Goal: Task Accomplishment & Management: Manage account settings

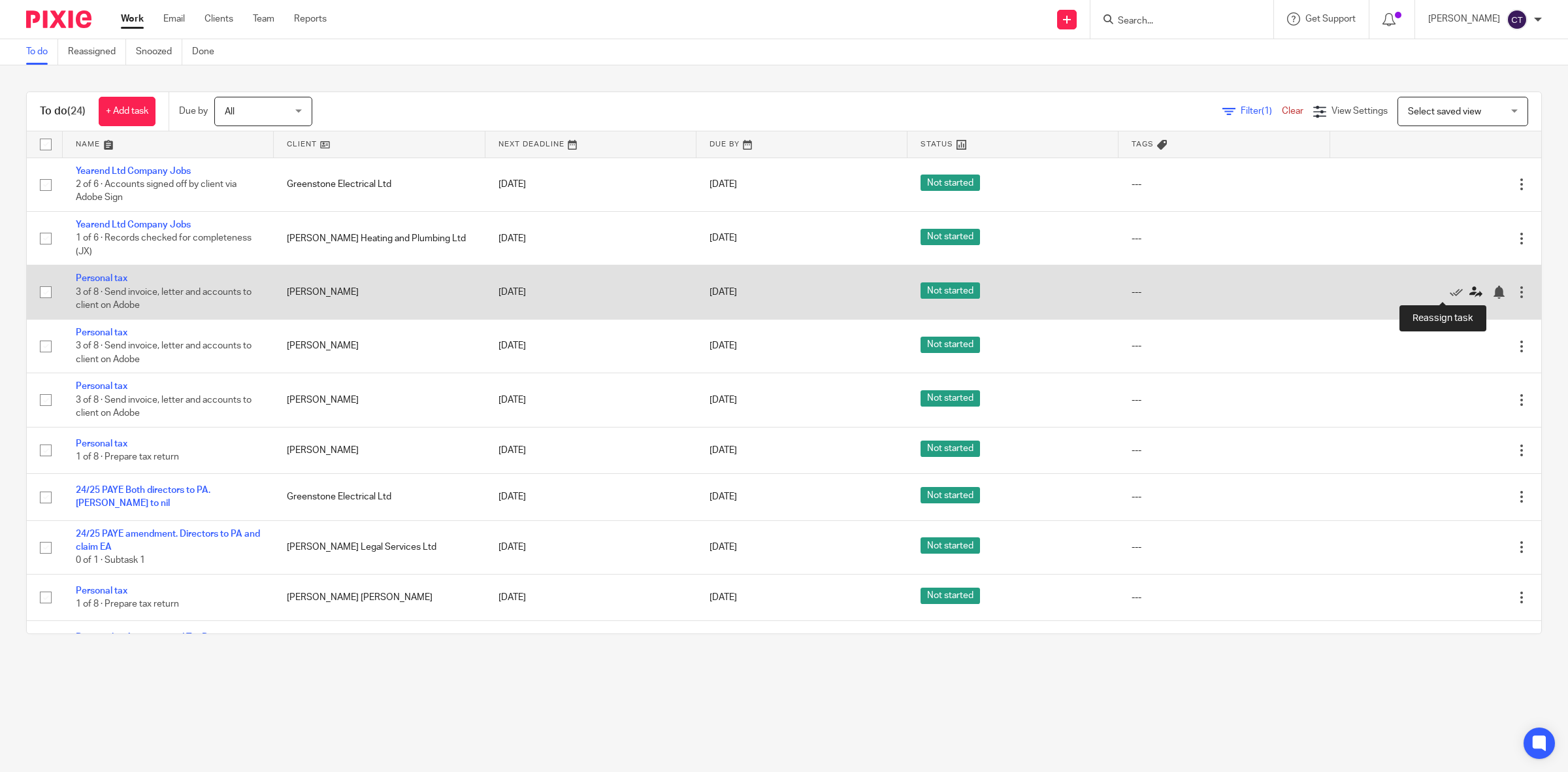
click at [1469, 291] on icon at bounding box center [1475, 292] width 13 height 13
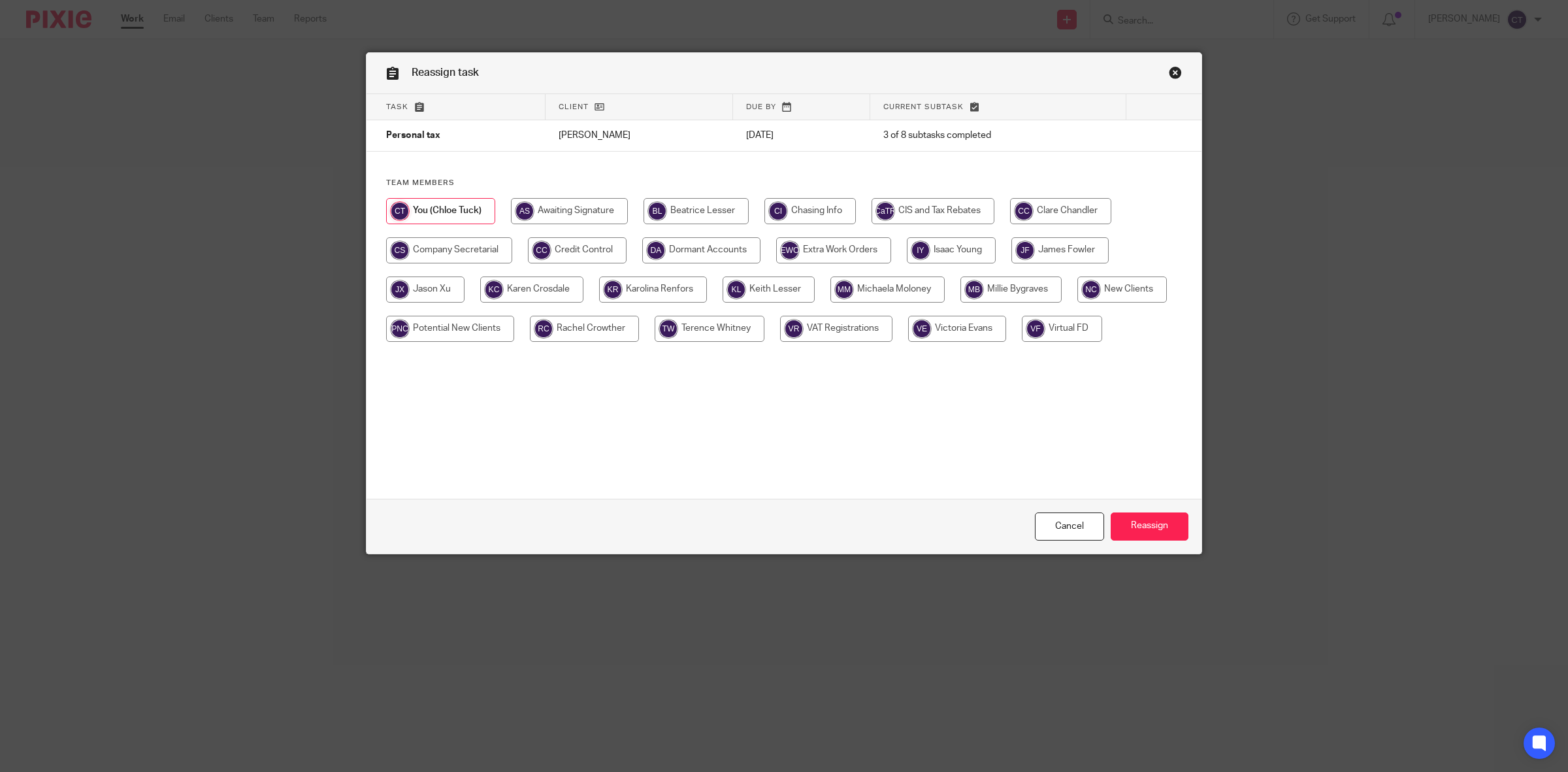
click at [1066, 201] on input "radio" at bounding box center [1061, 210] width 101 height 26
radio input "true"
click at [1147, 523] on input "Reassign" at bounding box center [1149, 526] width 77 height 28
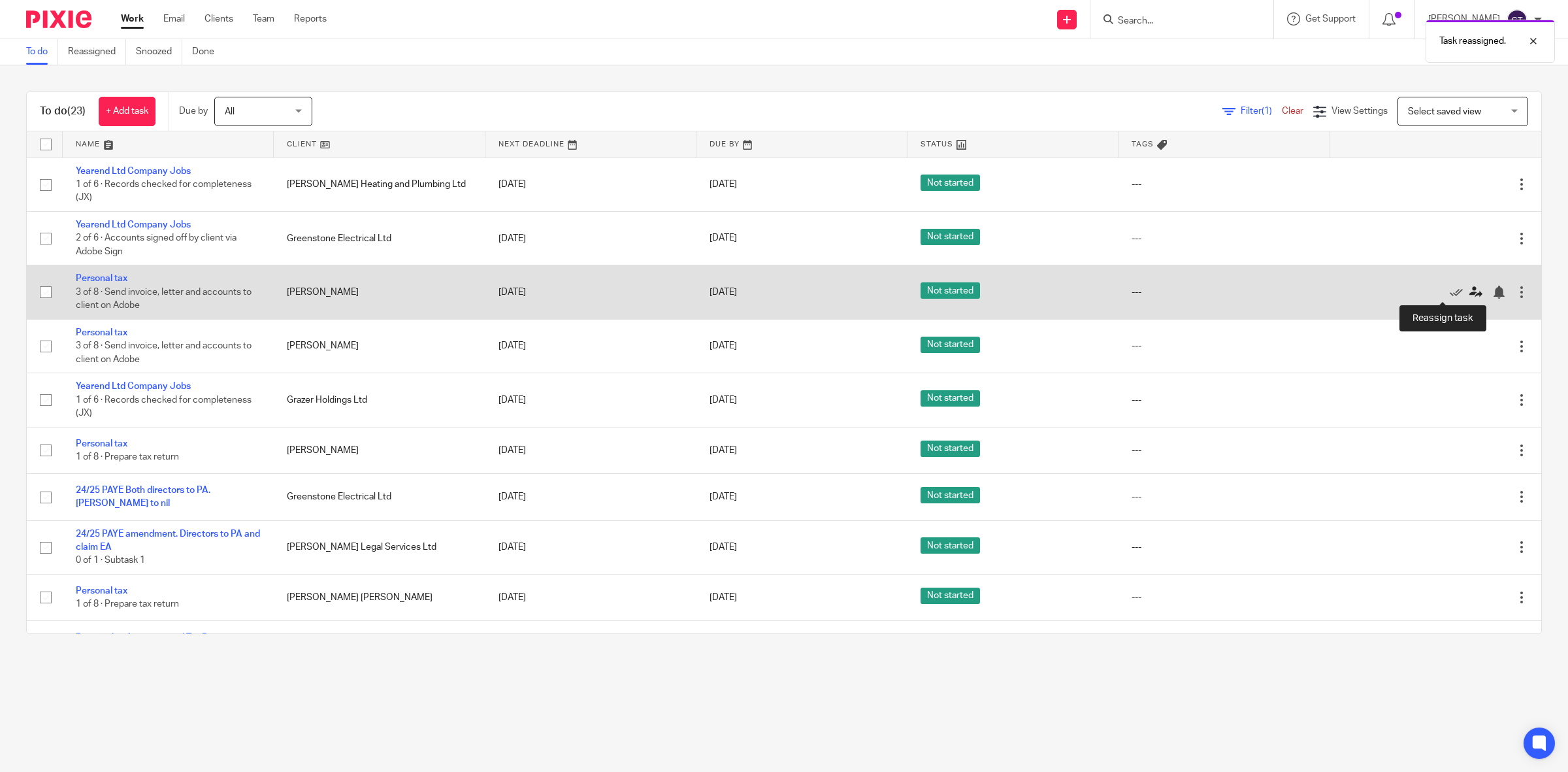
click at [1469, 289] on icon at bounding box center [1475, 292] width 13 height 13
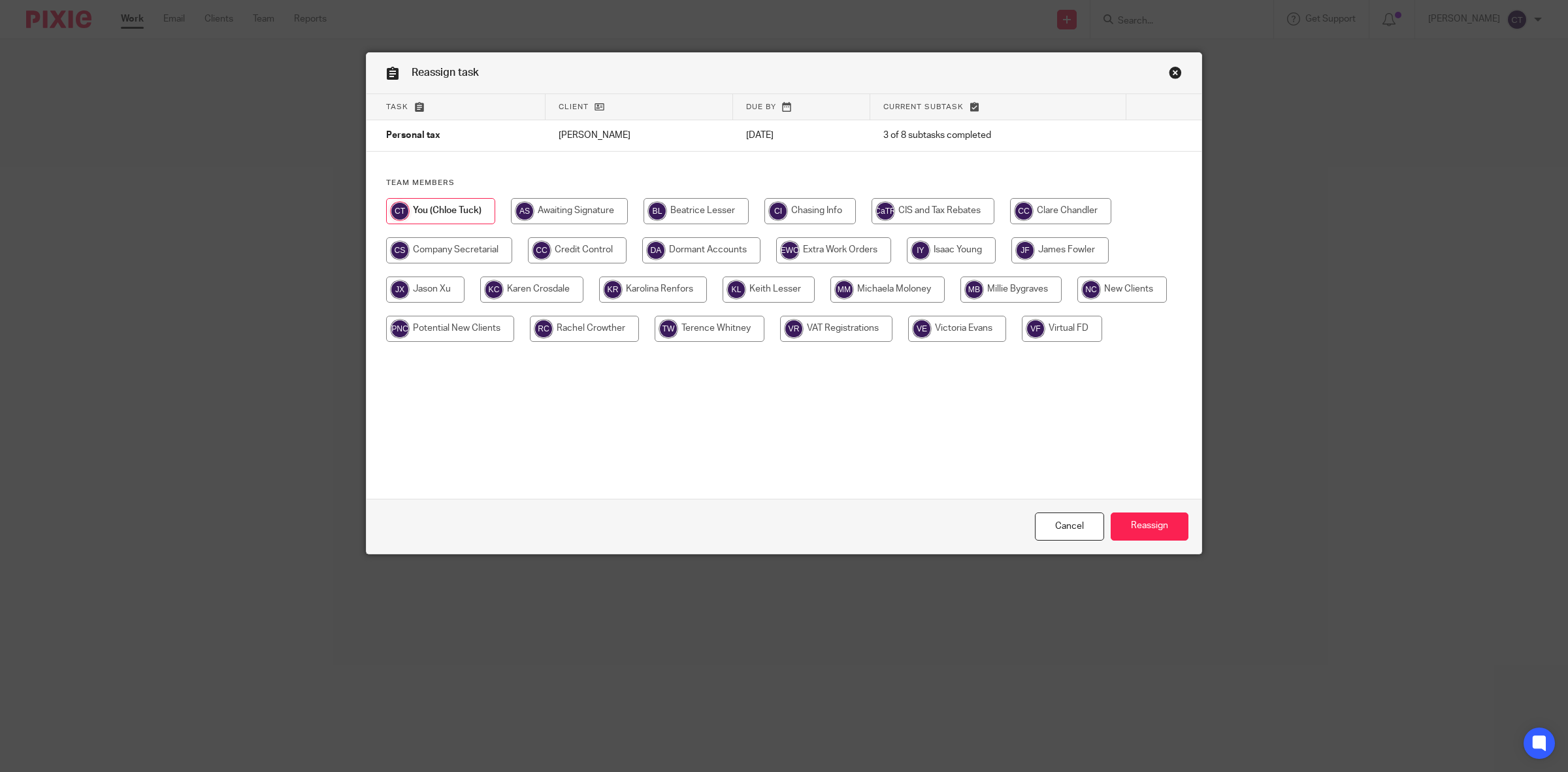
click at [1033, 213] on input "radio" at bounding box center [1061, 210] width 101 height 26
radio input "true"
click at [1149, 526] on input "Reassign" at bounding box center [1149, 526] width 77 height 28
